Goal: Transaction & Acquisition: Purchase product/service

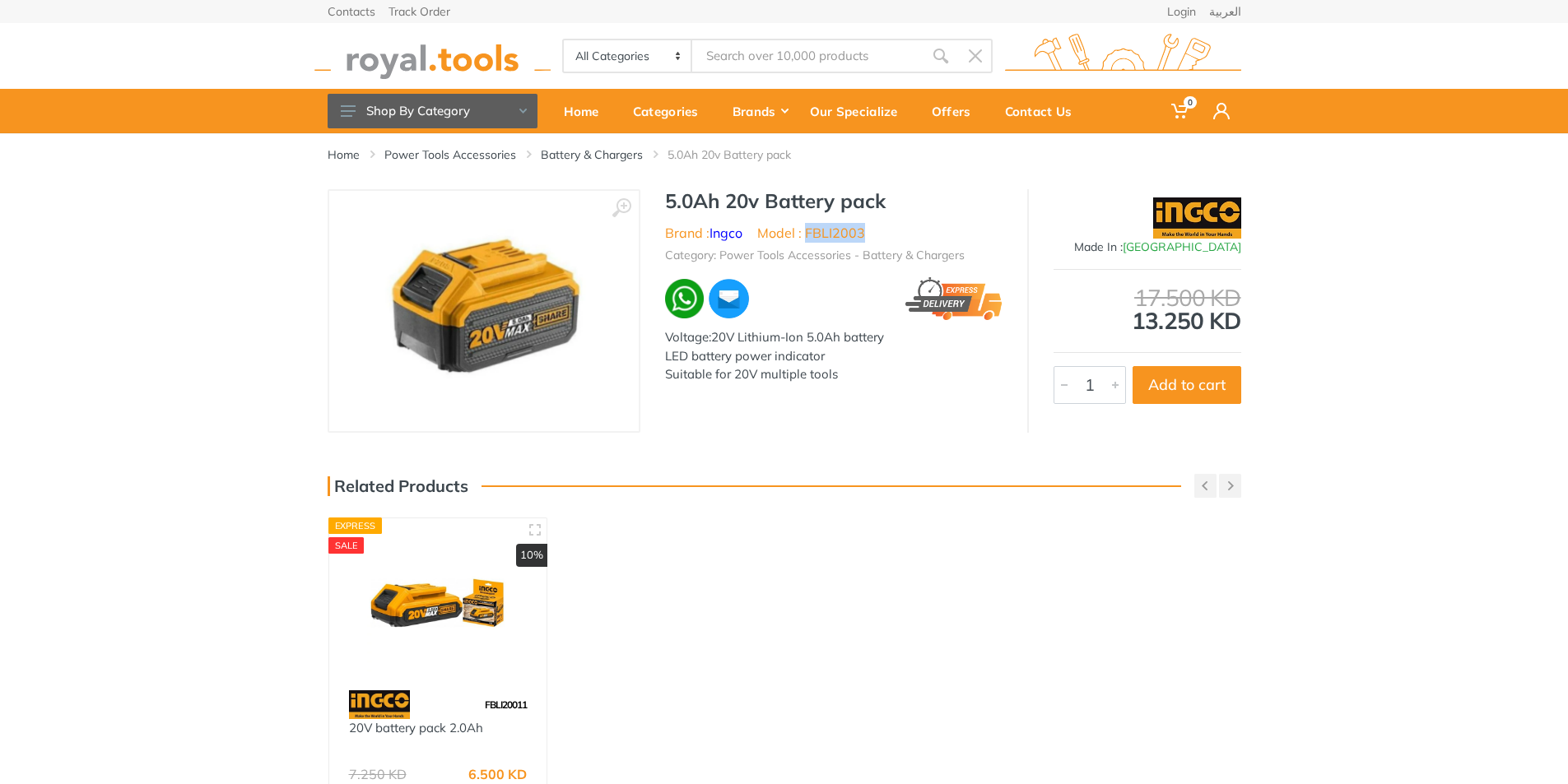
drag, startPoint x: 1178, startPoint y: 202, endPoint x: 1209, endPoint y: 252, distance: 58.8
click at [1179, 202] on img at bounding box center [1196, 218] width 88 height 41
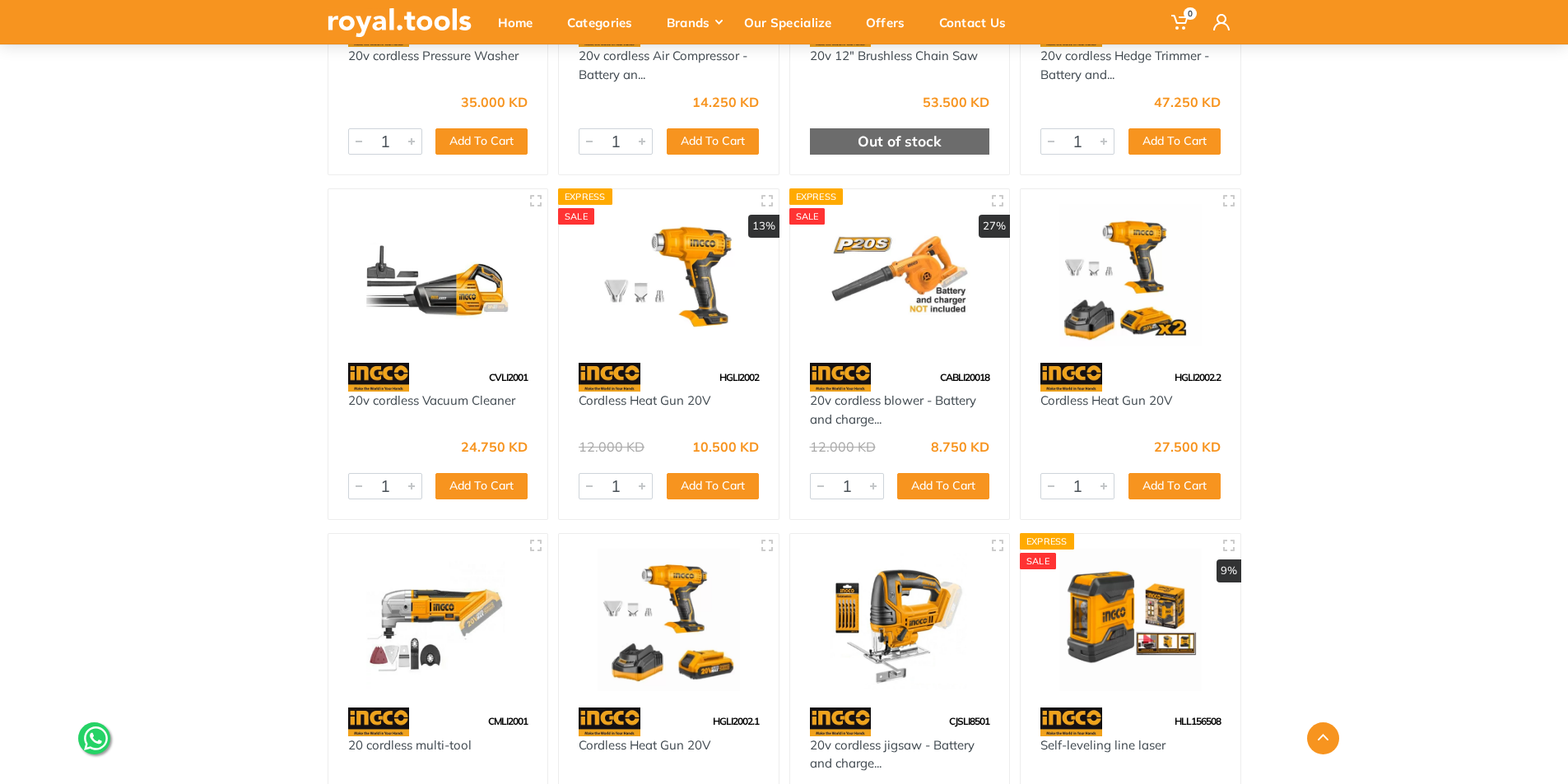
scroll to position [18928, 0]
